Goal: Task Accomplishment & Management: Manage account settings

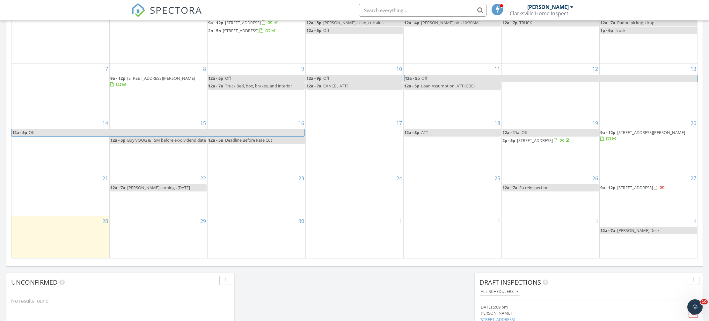
scroll to position [330, 0]
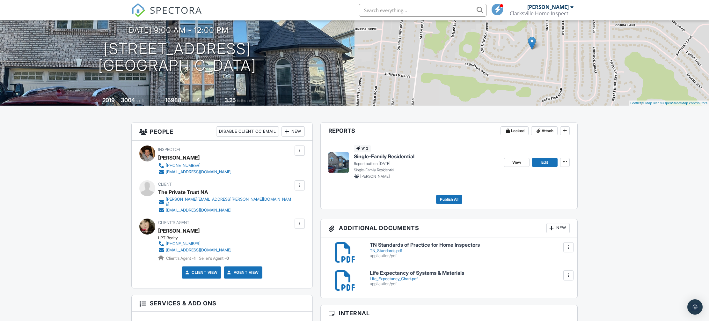
click at [301, 220] on div at bounding box center [299, 223] width 6 height 6
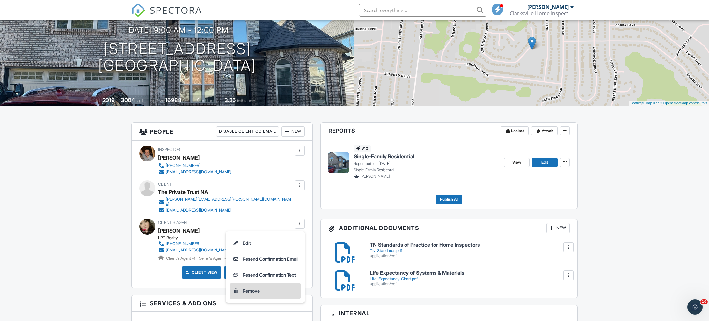
click at [249, 288] on li "Remove" at bounding box center [265, 291] width 71 height 16
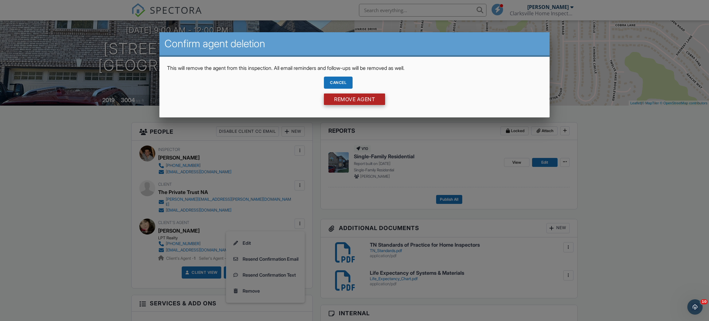
click at [370, 99] on input "Remove Agent" at bounding box center [354, 98] width 61 height 11
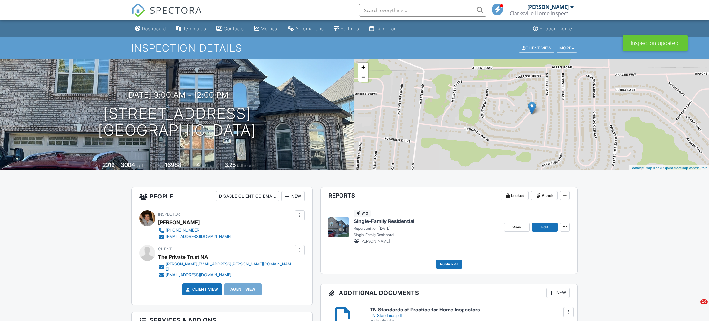
click at [379, 216] on div "v10 Single-Family Residential Report built on [DATE] Single-Family Residential …" at bounding box center [426, 227] width 145 height 34
click at [379, 221] on span "Single-Family Residential" at bounding box center [384, 220] width 61 height 7
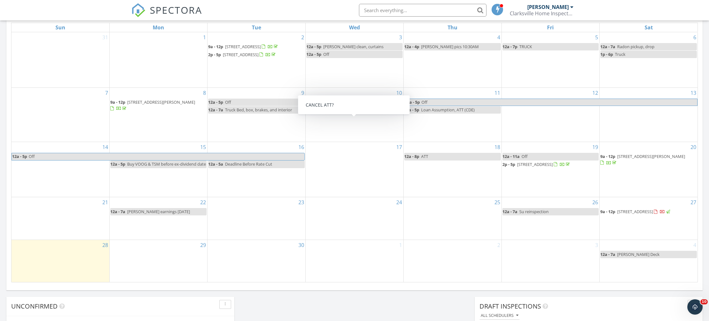
scroll to position [355, 0]
click at [643, 214] on span "3470 Southwood Dr, Clarksville 37042" at bounding box center [635, 211] width 36 height 6
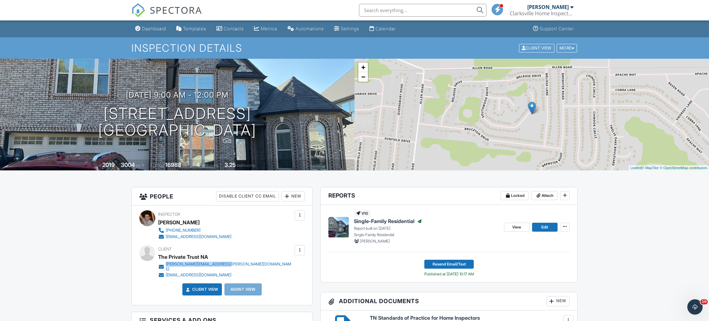
drag, startPoint x: 242, startPoint y: 264, endPoint x: 168, endPoint y: 264, distance: 73.9
click at [165, 263] on div "Client The Private Trust NA [EMAIL_ADDRESS][PERSON_NAME][DOMAIN_NAME] [EMAIL_AD…" at bounding box center [240, 261] width 165 height 33
copy div "[PERSON_NAME][EMAIL_ADDRESS][PERSON_NAME][DOMAIN_NAME]"
click at [264, 264] on div "Client The Private Trust NA [EMAIL_ADDRESS][PERSON_NAME][DOMAIN_NAME] [EMAIL_AD…" at bounding box center [221, 261] width 165 height 33
drag, startPoint x: 229, startPoint y: 271, endPoint x: 160, endPoint y: 267, distance: 68.6
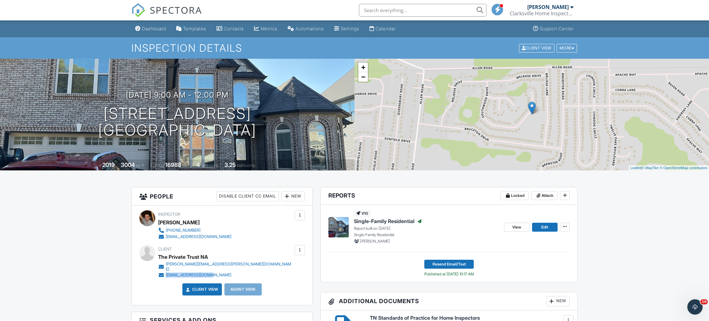
click at [164, 269] on div "Client The Private Trust NA james.doyle@lplfinancial.com drayparker@gmail.com" at bounding box center [240, 261] width 165 height 33
copy link "[EMAIL_ADDRESS][DOMAIN_NAME]"
click at [533, 48] on div "Client View" at bounding box center [536, 48] width 35 height 9
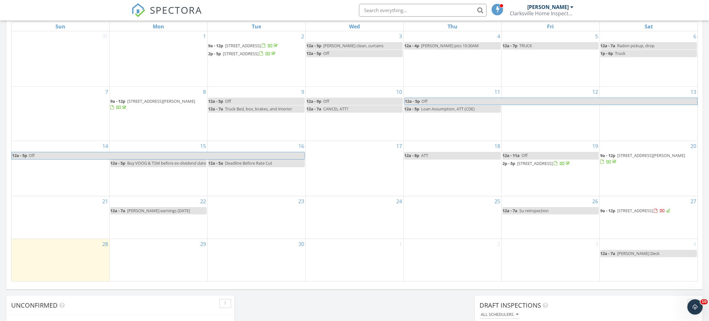
scroll to position [358, 0]
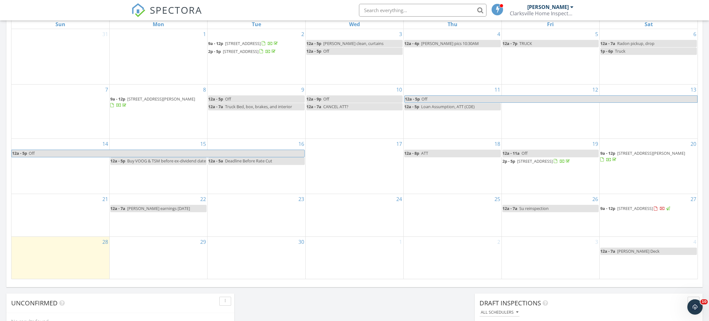
click at [158, 257] on div "29" at bounding box center [158, 257] width 97 height 42
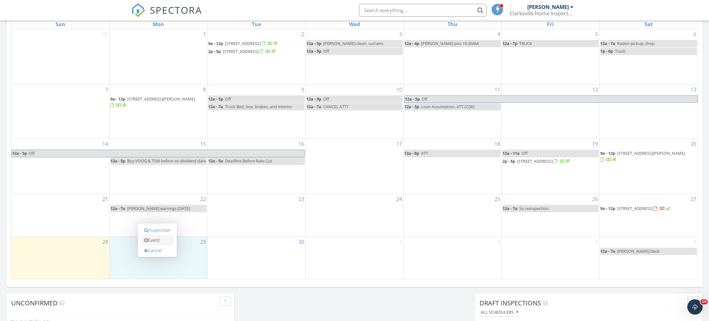
click at [160, 242] on link "Event" at bounding box center [157, 240] width 33 height 10
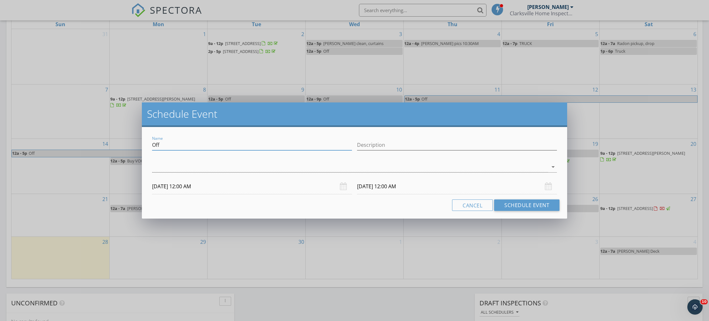
drag, startPoint x: 216, startPoint y: 147, endPoint x: 150, endPoint y: 140, distance: 66.3
click at [150, 140] on div "Name Off" at bounding box center [251, 145] width 205 height 22
type input "FM Payment, Truck, cancel cde"
click at [320, 164] on div at bounding box center [350, 167] width 396 height 11
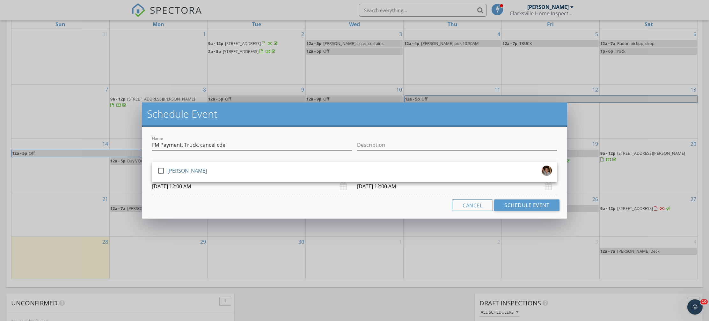
click at [320, 164] on link "check_box_outline_blank Chase Grimm" at bounding box center [354, 171] width 405 height 15
click at [329, 198] on div "Name FM Payment, Truck, cancel cde Description check_box Chase Grimm Chase Grim…" at bounding box center [354, 172] width 425 height 91
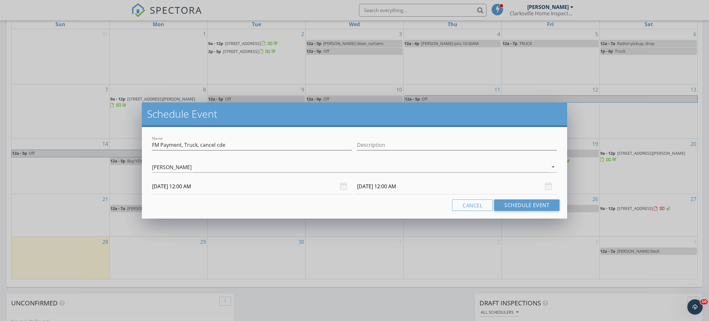
click at [417, 185] on input "09/30/2025 12:00 AM" at bounding box center [457, 186] width 200 height 16
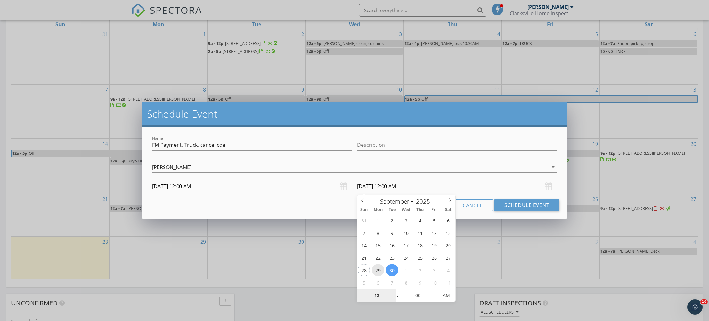
type input "09/29/2025 12:00 AM"
type input "07"
type input "09/29/2025 7:00 AM"
click at [326, 195] on div "Name FM Payment, Truck, cancel cde Description check_box Chase Grimm Chase Grim…" at bounding box center [354, 172] width 425 height 91
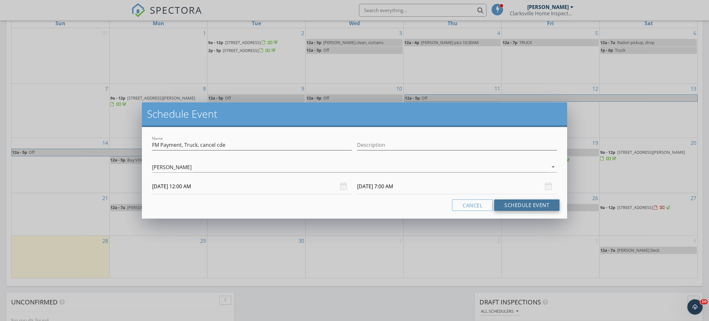
click at [539, 206] on button "Schedule Event" at bounding box center [526, 204] width 65 height 11
